Goal: Use online tool/utility: Utilize a website feature to perform a specific function

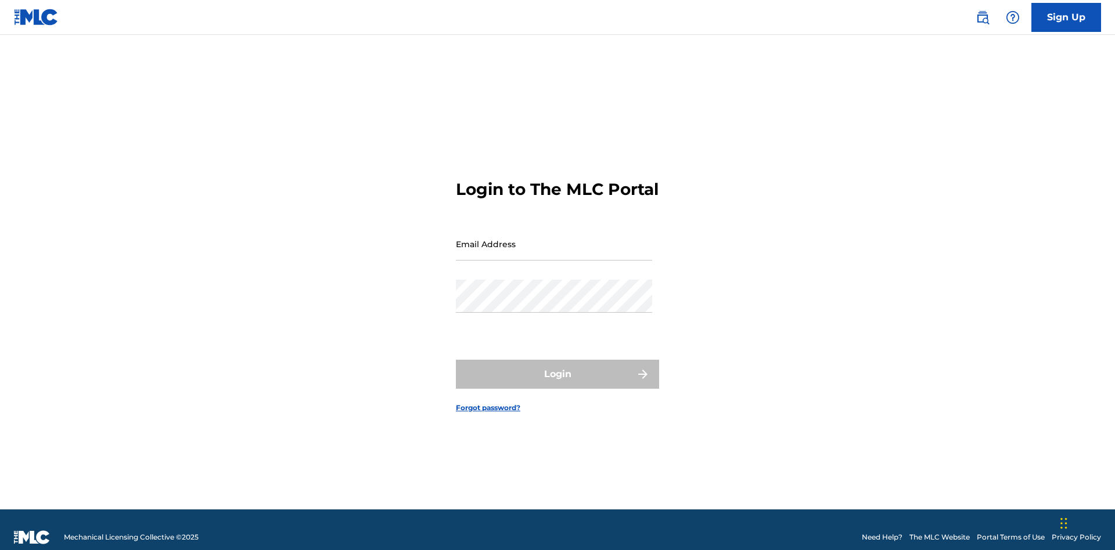
scroll to position [15, 0]
click at [554, 239] on input "Email Address" at bounding box center [554, 244] width 196 height 33
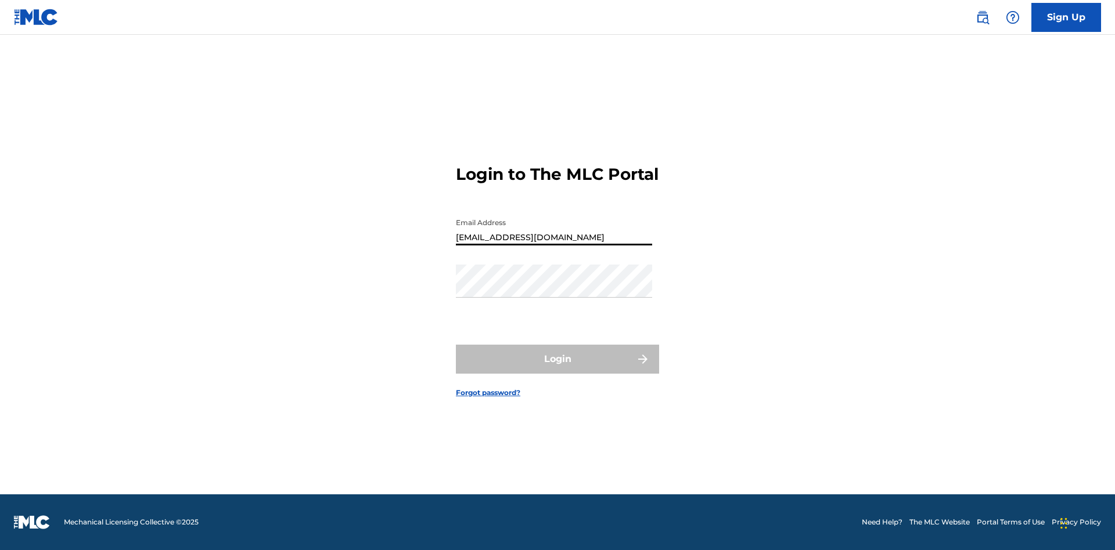
type input "[EMAIL_ADDRESS][DOMAIN_NAME]"
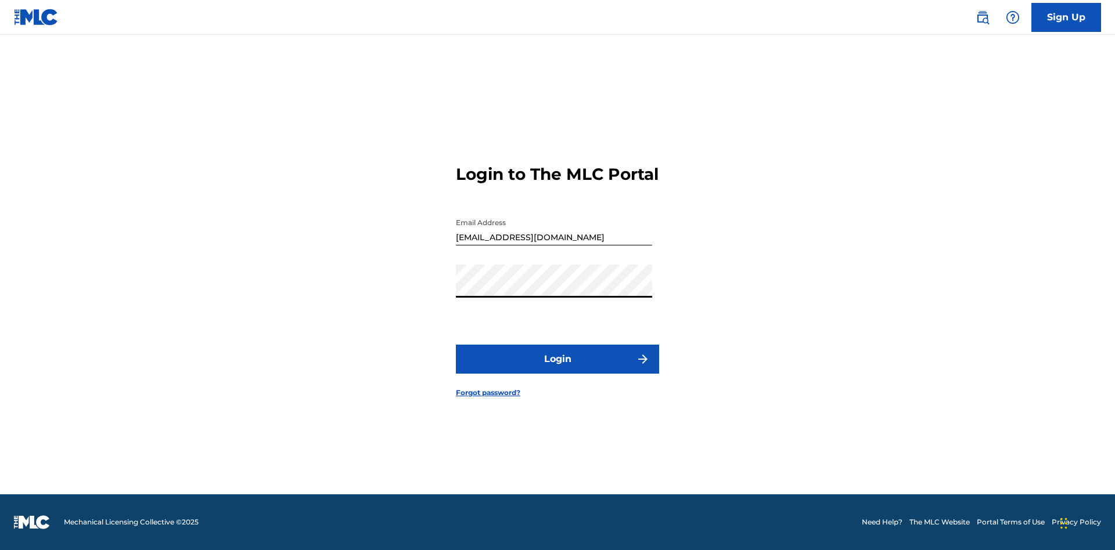
click at [557, 369] on button "Login" at bounding box center [557, 359] width 203 height 29
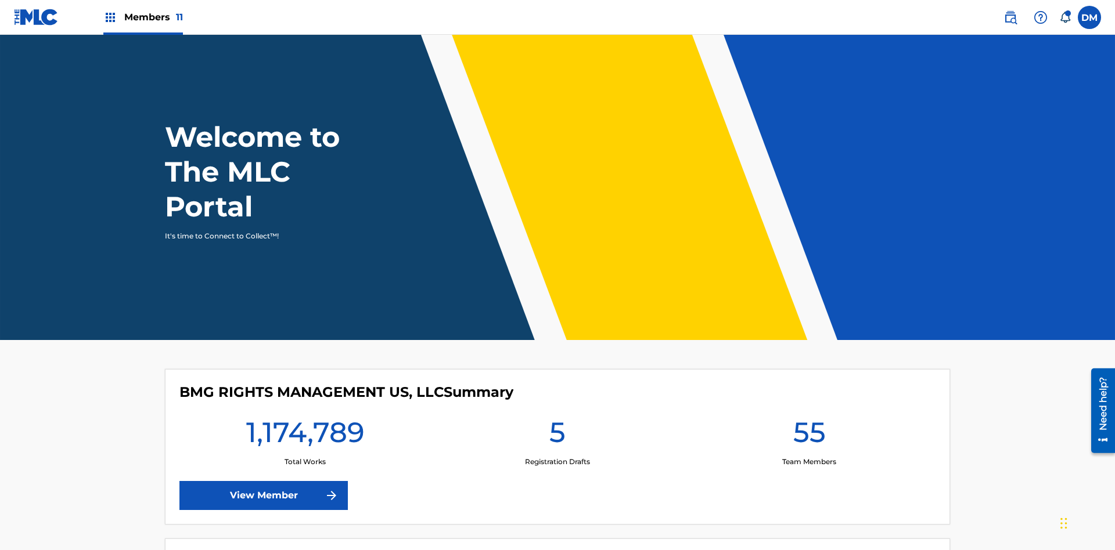
scroll to position [50, 0]
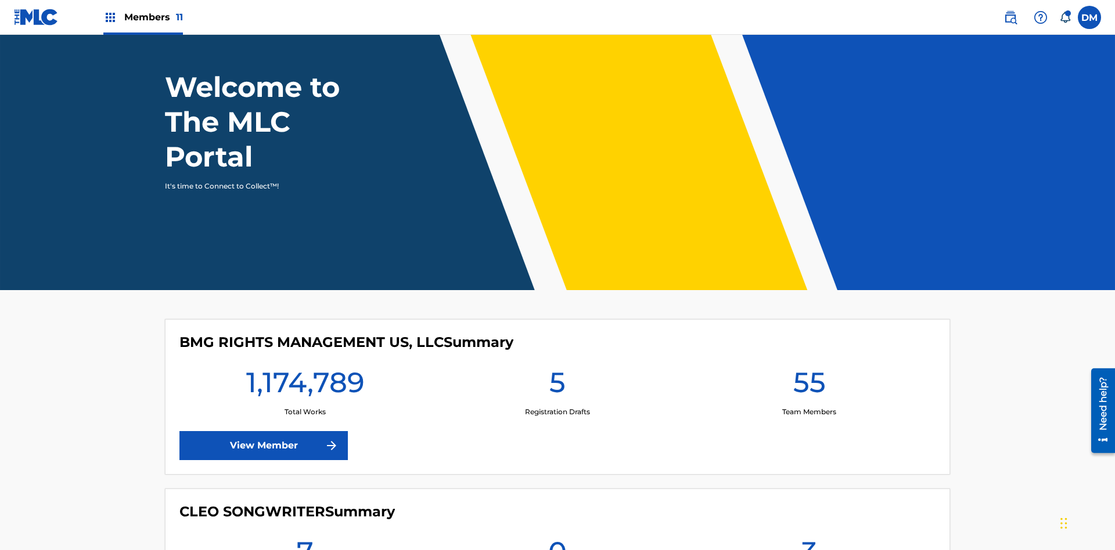
click at [143, 17] on span "Members 11" at bounding box center [153, 16] width 59 height 13
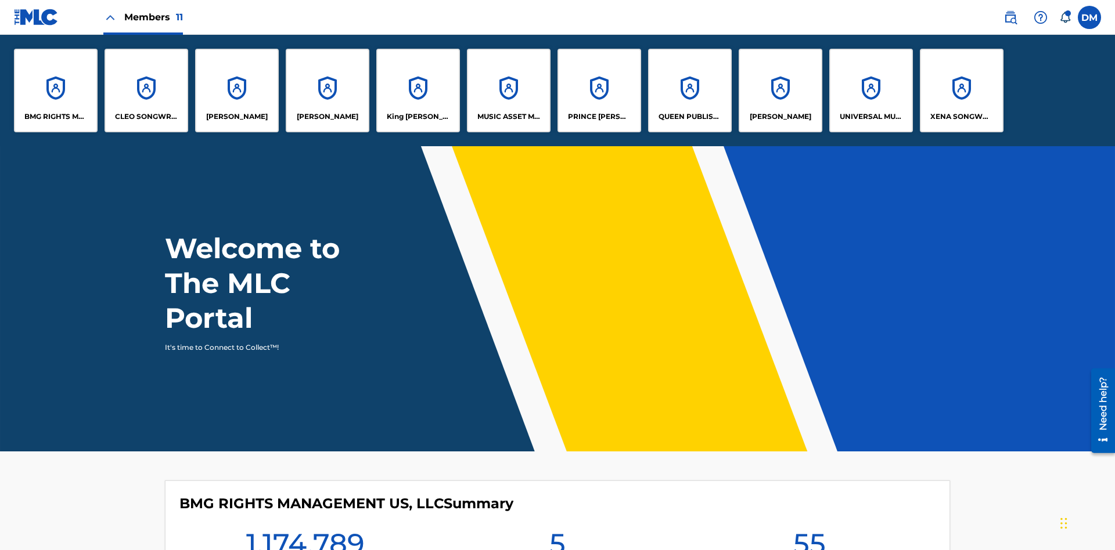
click at [780, 117] on p "[PERSON_NAME]" at bounding box center [780, 116] width 62 height 10
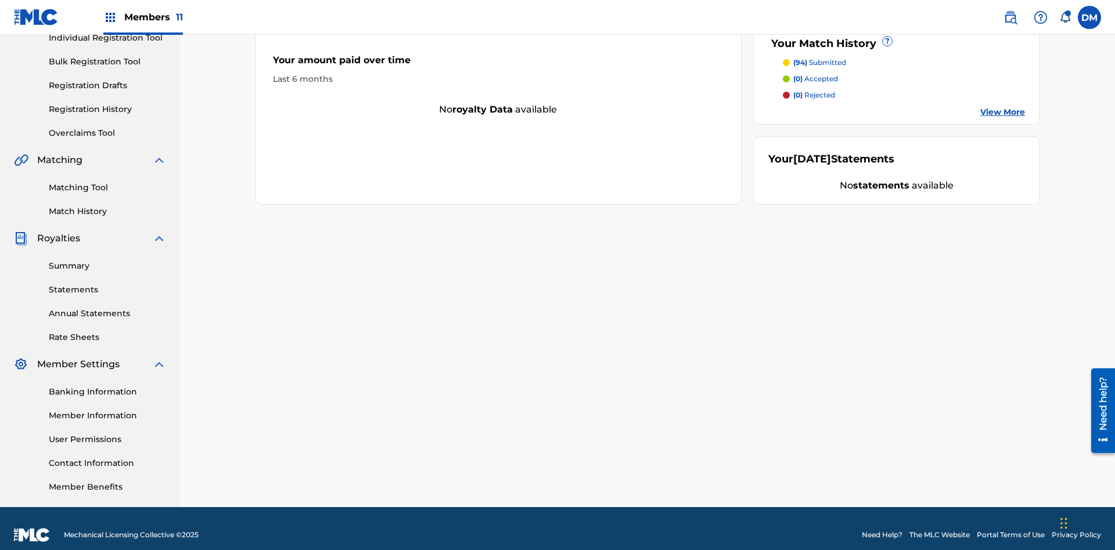
click at [107, 182] on link "Matching Tool" at bounding box center [107, 188] width 117 height 12
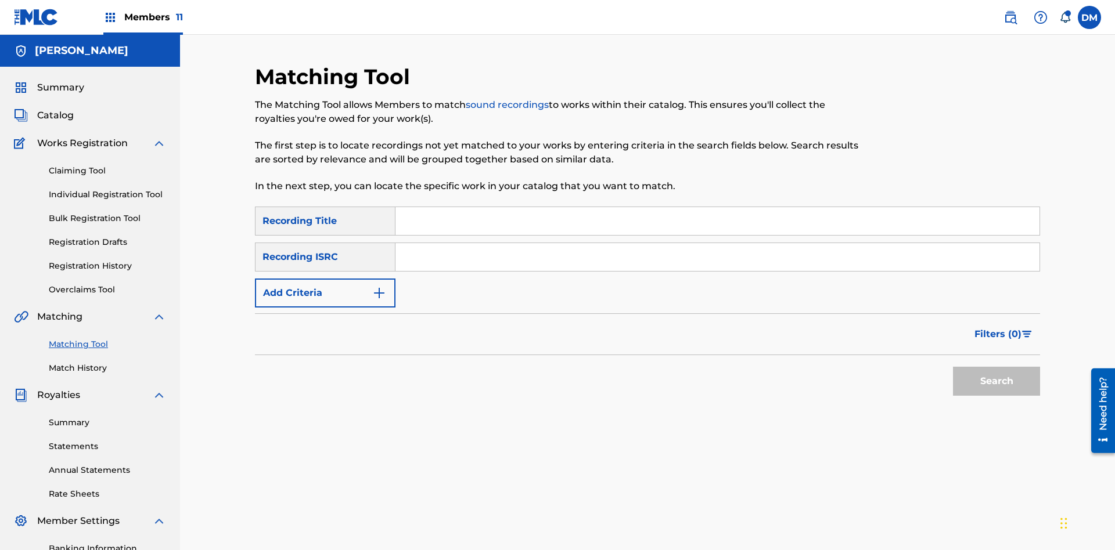
click at [325, 279] on button "Add Criteria" at bounding box center [325, 293] width 140 height 29
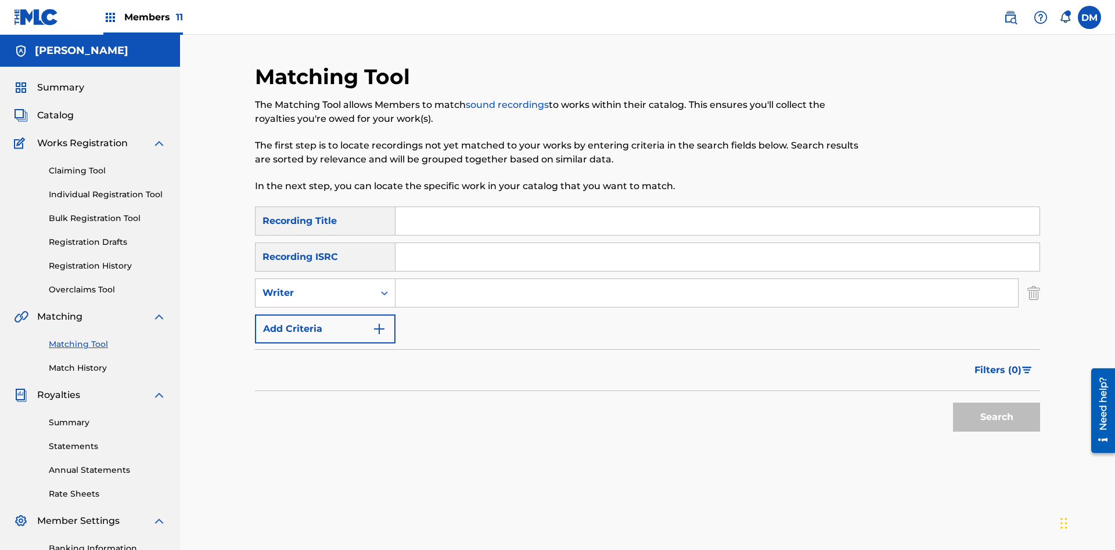
scroll to position [170, 0]
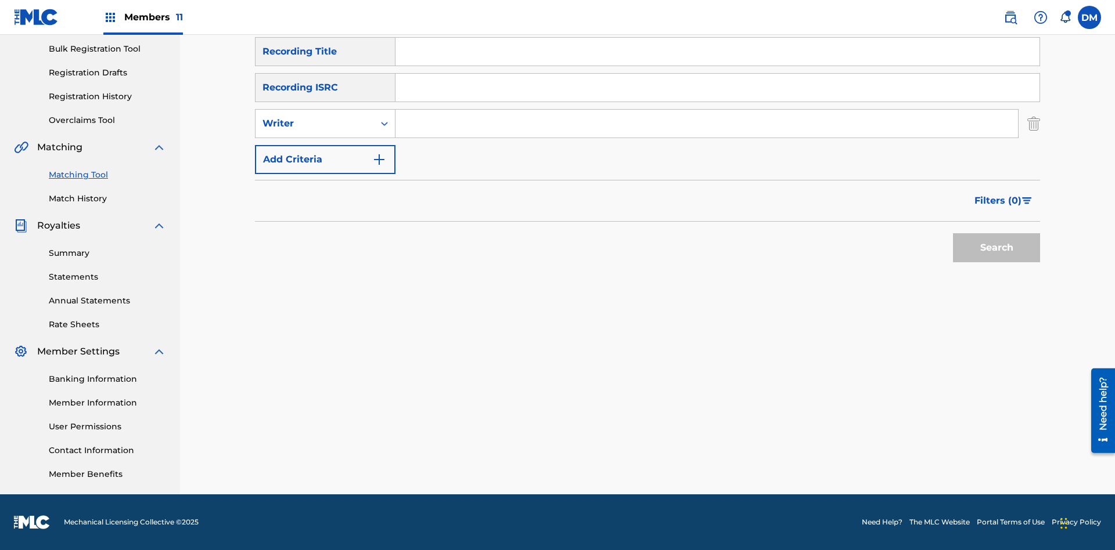
click at [706, 124] on input "Search Form" at bounding box center [706, 124] width 622 height 28
type input "[PERSON_NAME]"
click at [996, 248] on button "Search" at bounding box center [996, 247] width 87 height 29
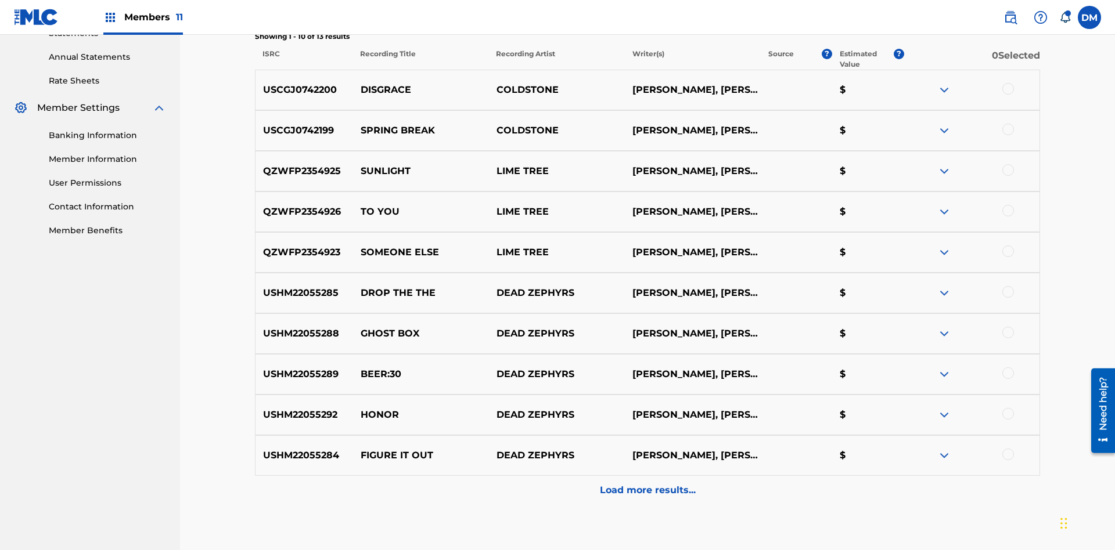
click at [1007, 83] on div at bounding box center [1008, 89] width 12 height 12
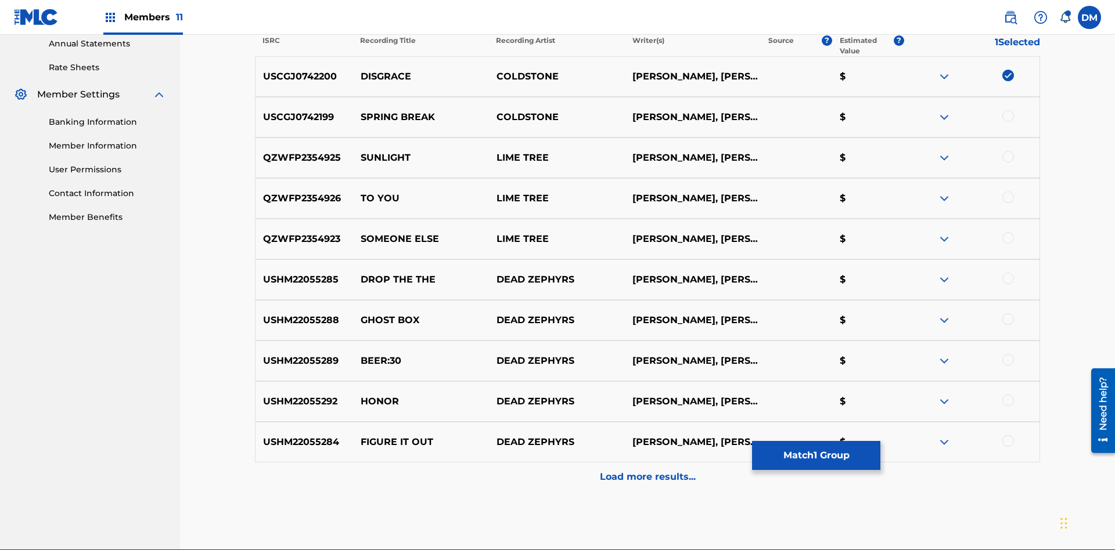
click at [1007, 110] on div at bounding box center [1008, 116] width 12 height 12
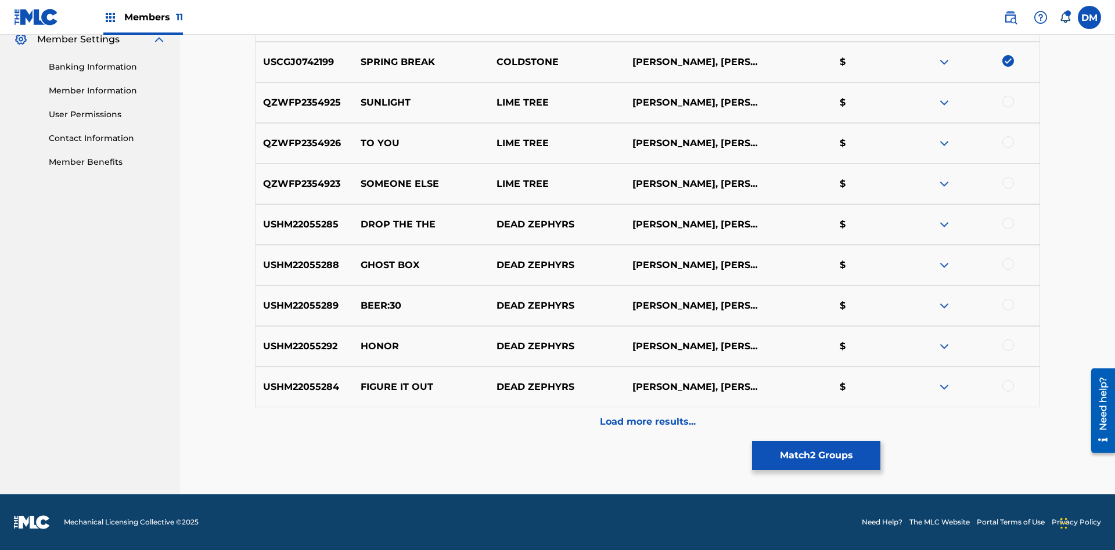
click at [816, 456] on button "Match 2 Groups" at bounding box center [816, 455] width 128 height 29
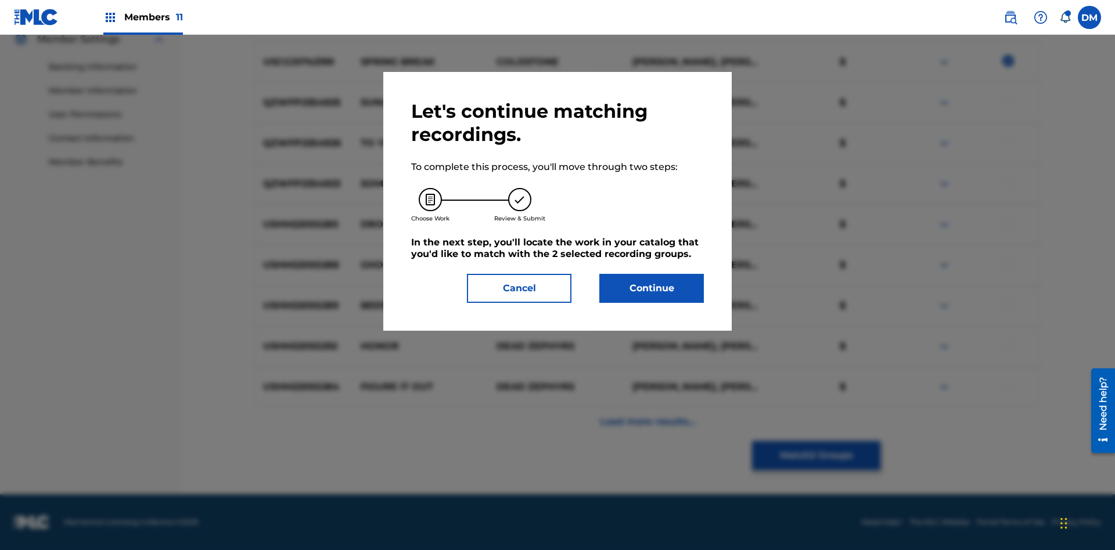
click at [651, 288] on button "Continue" at bounding box center [651, 288] width 104 height 29
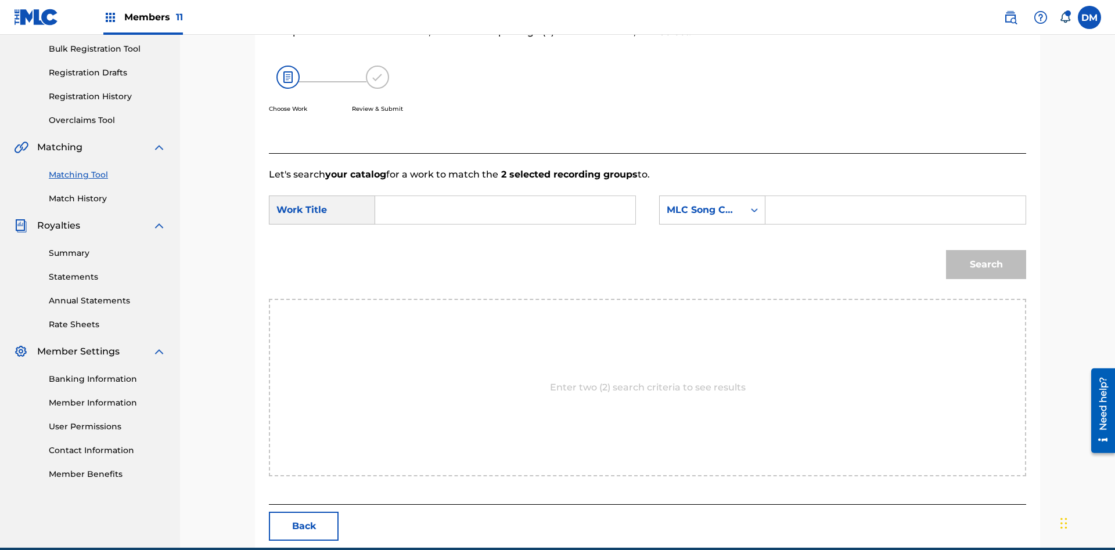
scroll to position [223, 0]
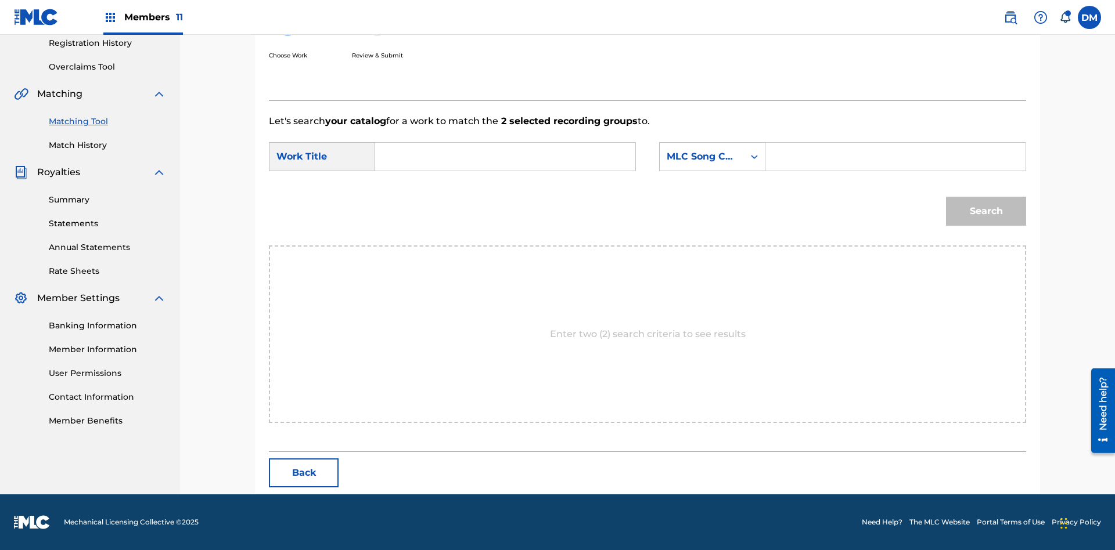
click at [505, 157] on input "Search Form" at bounding box center [505, 157] width 240 height 28
type input "GOODBYE"
click at [895, 157] on input "Search Form" at bounding box center [895, 157] width 240 height 28
type input "GV8XIE"
click at [986, 211] on button "Search" at bounding box center [986, 211] width 80 height 29
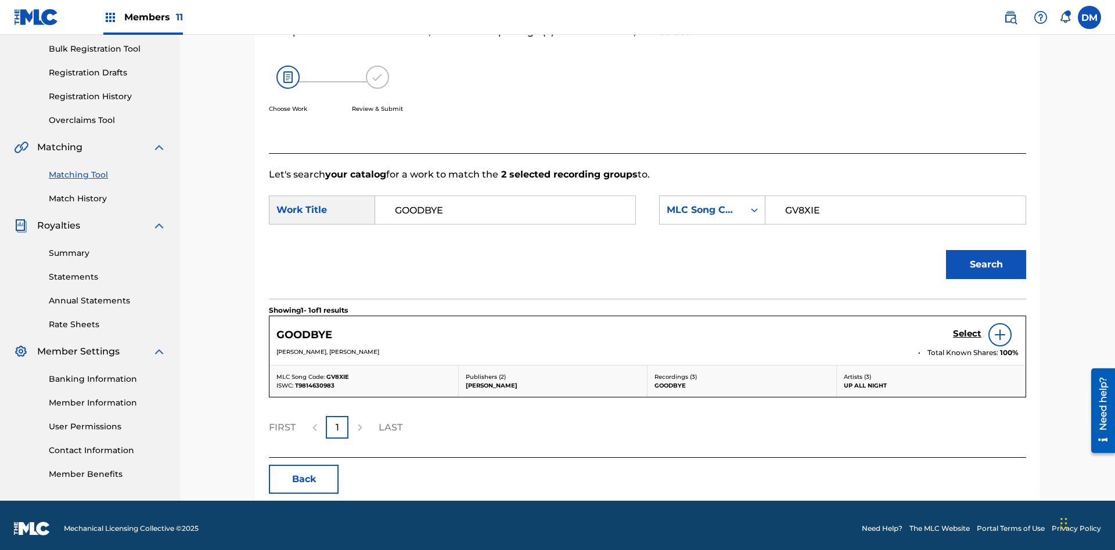
scroll to position [176, 0]
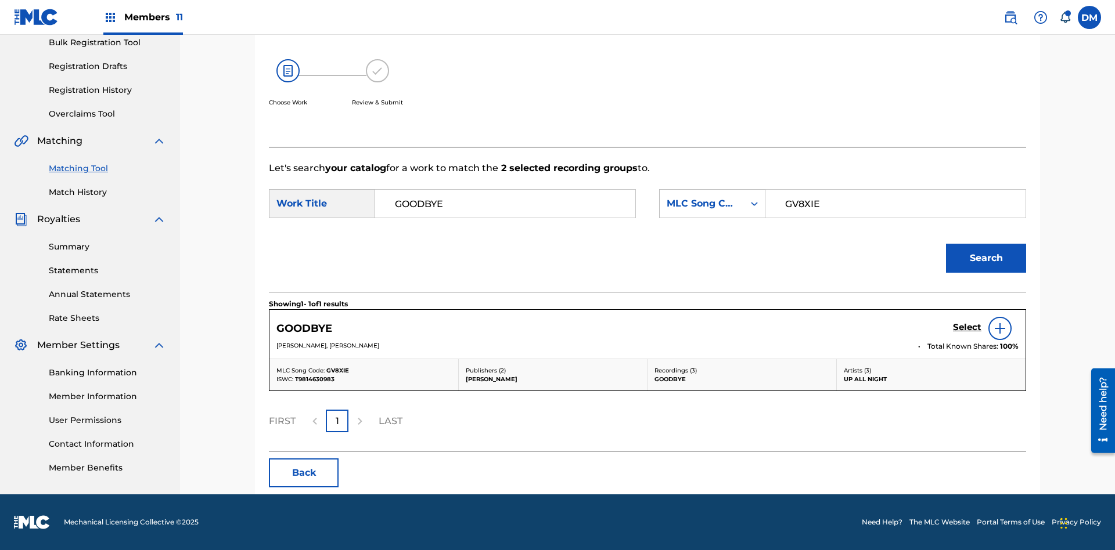
click at [967, 327] on h5 "Select" at bounding box center [967, 327] width 28 height 11
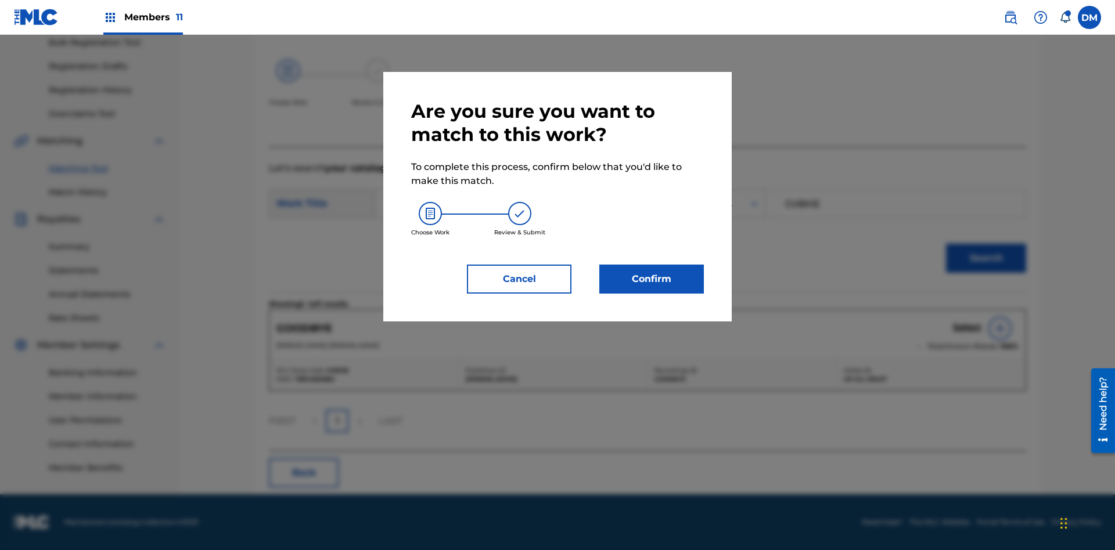
click at [651, 279] on button "Confirm" at bounding box center [651, 279] width 104 height 29
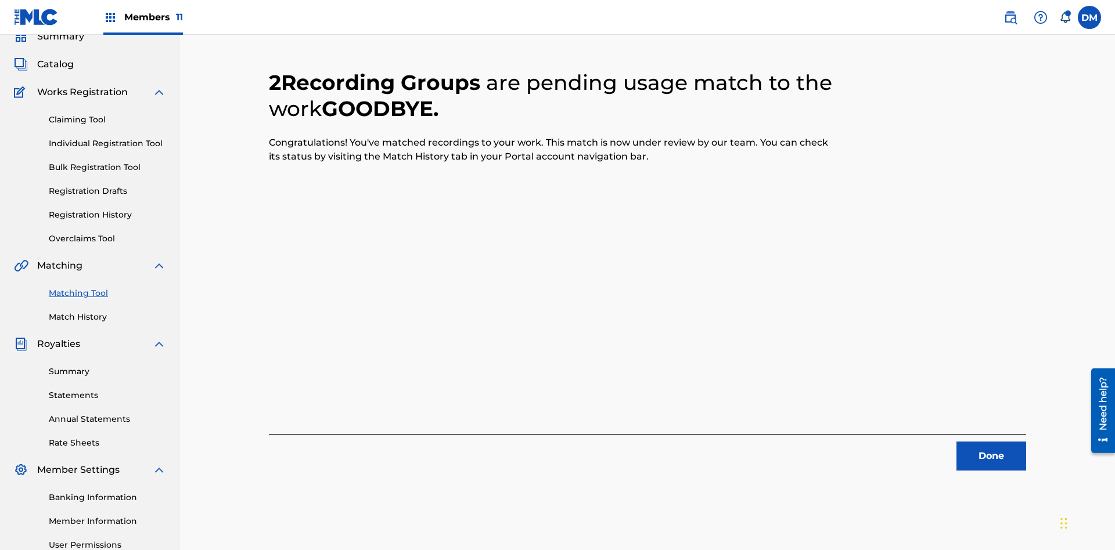
scroll to position [170, 0]
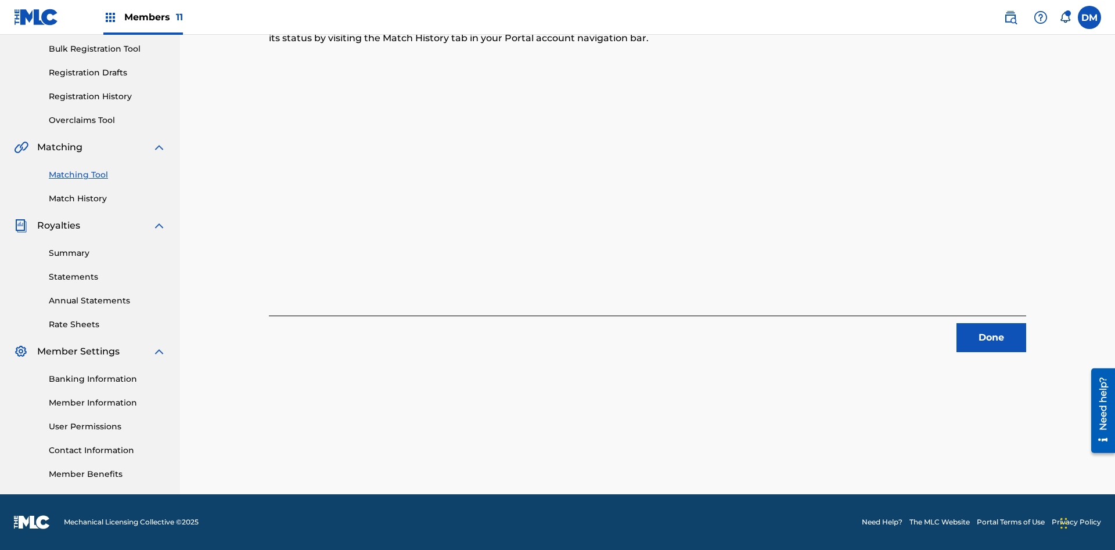
click at [107, 199] on link "Match History" at bounding box center [107, 199] width 117 height 12
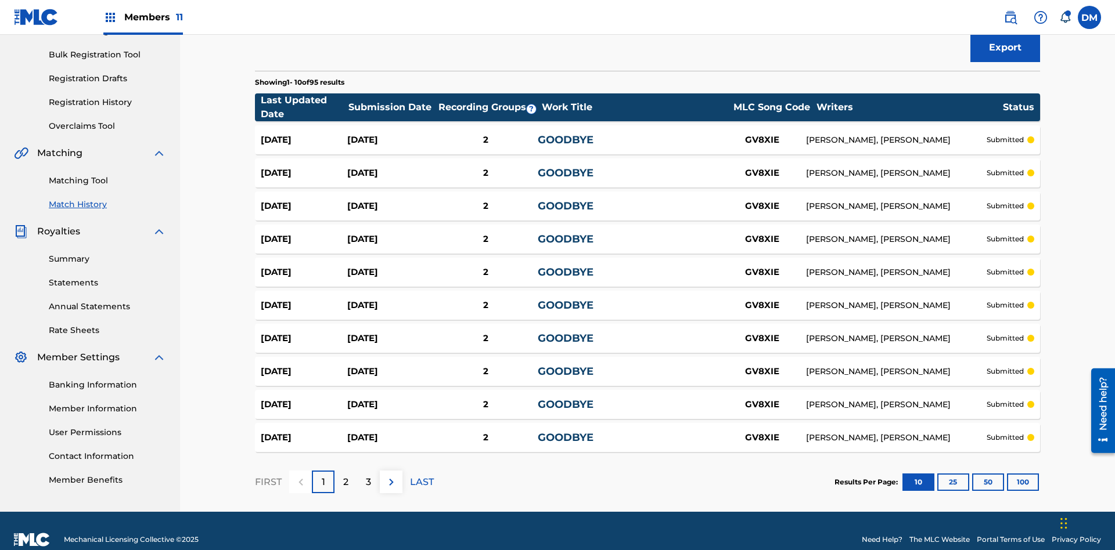
click at [647, 132] on div "GOODBYE" at bounding box center [628, 140] width 181 height 16
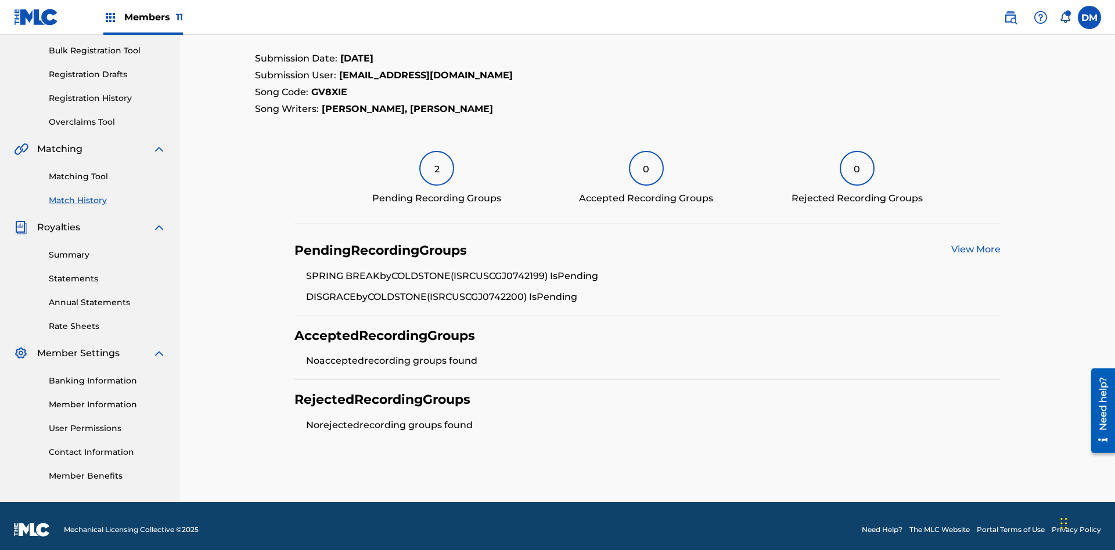
scroll to position [175, 0]
